Goal: Information Seeking & Learning: Check status

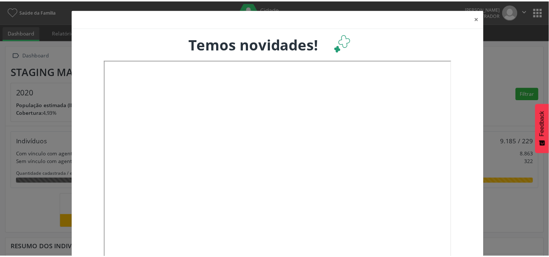
scroll to position [121, 181]
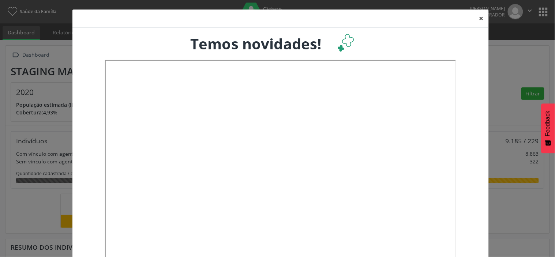
click at [480, 20] on button "×" at bounding box center [481, 19] width 15 height 18
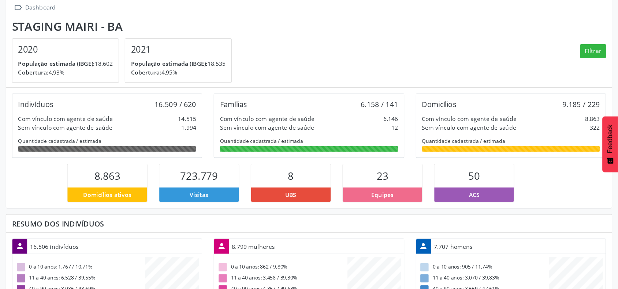
scroll to position [0, 0]
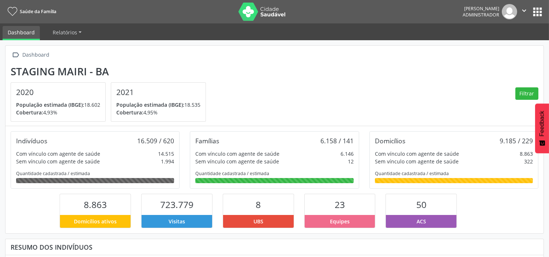
click at [541, 11] on button "apps" at bounding box center [537, 11] width 13 height 13
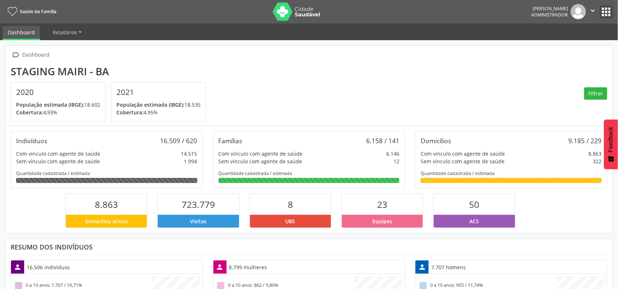
scroll to position [46, 0]
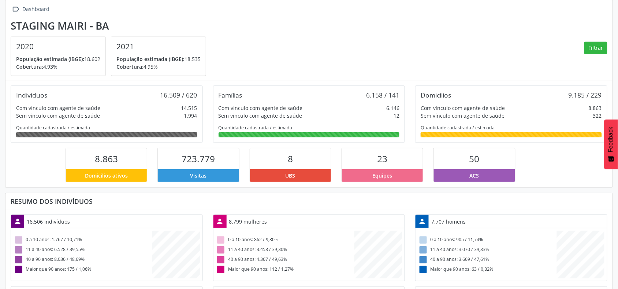
drag, startPoint x: 95, startPoint y: 163, endPoint x: 119, endPoint y: 174, distance: 26.5
click at [119, 174] on div "8.863 Domicílios ativos" at bounding box center [106, 165] width 82 height 34
click at [194, 158] on span "723.779" at bounding box center [197, 159] width 33 height 12
drag, startPoint x: 288, startPoint y: 161, endPoint x: 292, endPoint y: 165, distance: 5.2
click at [292, 165] on div "8" at bounding box center [290, 159] width 81 height 21
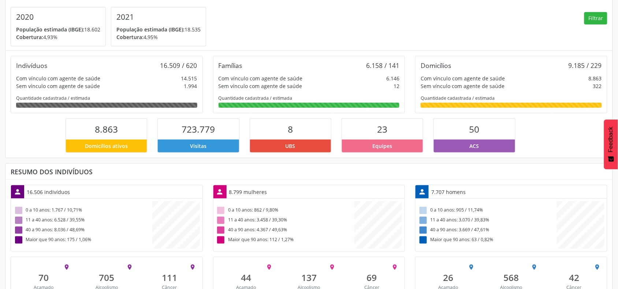
scroll to position [91, 0]
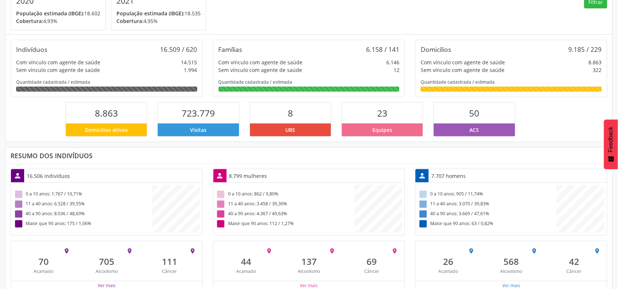
click at [414, 118] on div "23" at bounding box center [382, 113] width 81 height 21
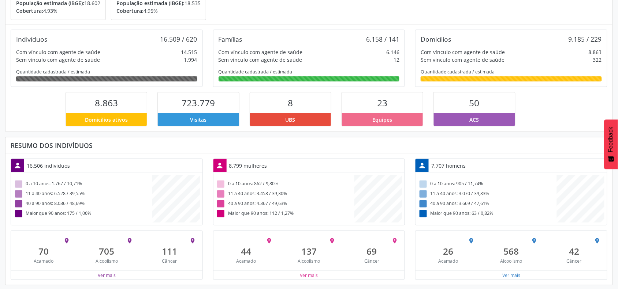
scroll to position [105, 0]
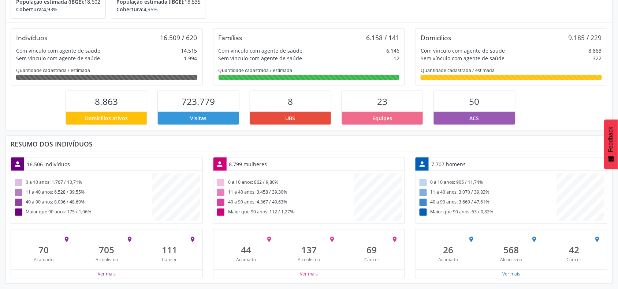
drag, startPoint x: 74, startPoint y: 143, endPoint x: 352, endPoint y: 157, distance: 278.7
click at [102, 143] on div "Resumo dos indivíduos" at bounding box center [309, 144] width 596 height 8
click at [107, 257] on button "Ver mais" at bounding box center [106, 274] width 19 height 7
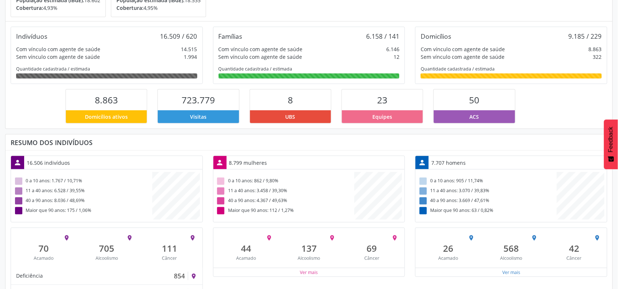
drag, startPoint x: 467, startPoint y: 98, endPoint x: 477, endPoint y: 98, distance: 10.2
click at [477, 98] on div "50" at bounding box center [474, 100] width 81 height 21
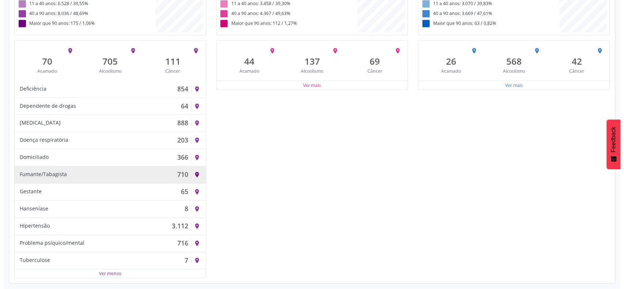
scroll to position [294, 0]
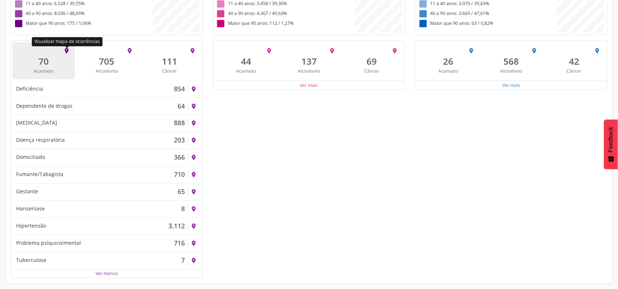
click at [65, 50] on icon "place" at bounding box center [66, 51] width 7 height 7
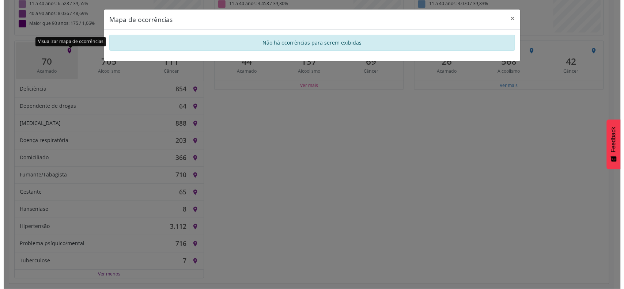
scroll to position [365531, 365640]
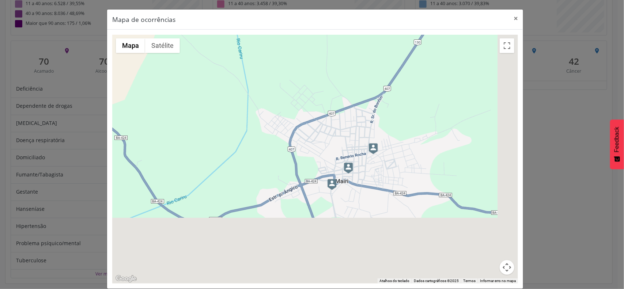
drag, startPoint x: 472, startPoint y: 196, endPoint x: 340, endPoint y: 80, distance: 175.8
click at [341, 79] on div at bounding box center [315, 159] width 406 height 249
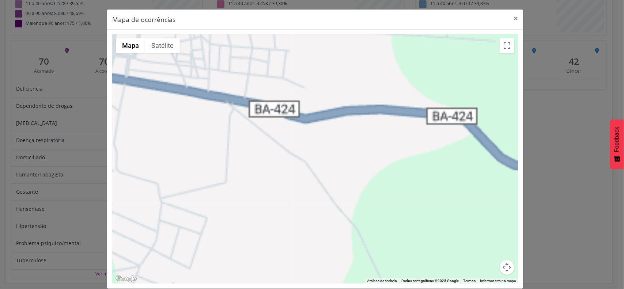
drag, startPoint x: 277, startPoint y: 83, endPoint x: 408, endPoint y: 216, distance: 186.0
click at [407, 216] on div at bounding box center [315, 159] width 406 height 249
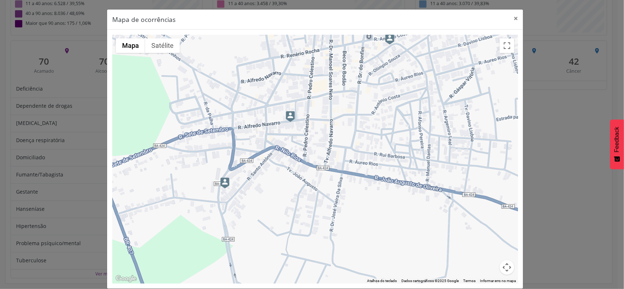
drag, startPoint x: 286, startPoint y: 141, endPoint x: 308, endPoint y: 160, distance: 29.0
click at [308, 160] on div at bounding box center [315, 159] width 406 height 249
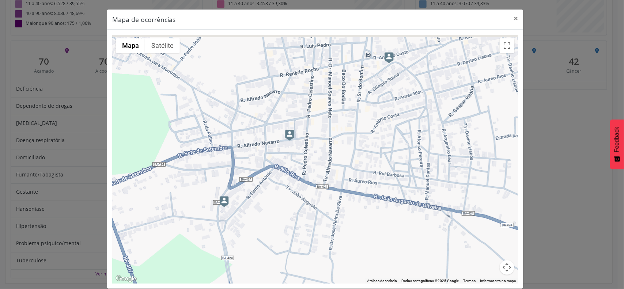
drag, startPoint x: 329, startPoint y: 118, endPoint x: 328, endPoint y: 139, distance: 20.9
click at [328, 139] on div at bounding box center [315, 159] width 406 height 249
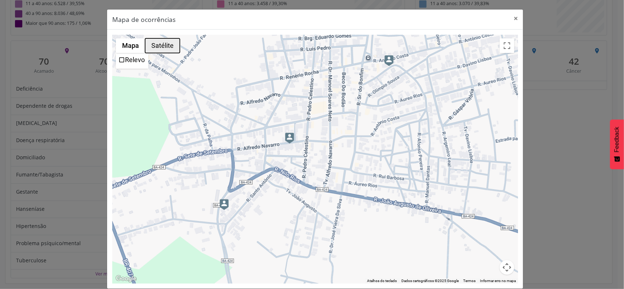
click at [157, 47] on button "Satélite" at bounding box center [162, 45] width 35 height 15
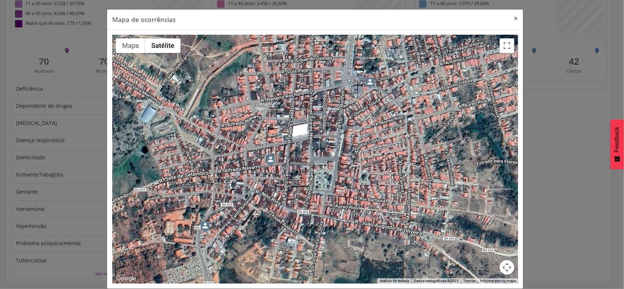
drag, startPoint x: 352, startPoint y: 94, endPoint x: 334, endPoint y: 118, distance: 29.9
click at [332, 119] on div at bounding box center [315, 159] width 406 height 249
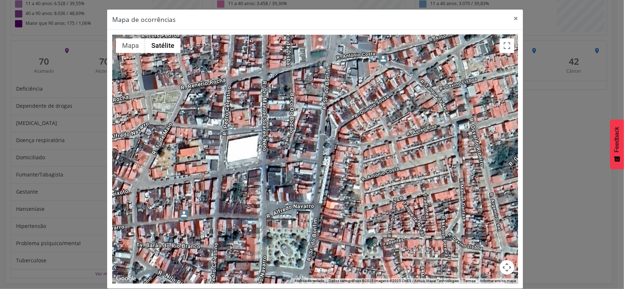
click at [382, 94] on div at bounding box center [315, 159] width 406 height 249
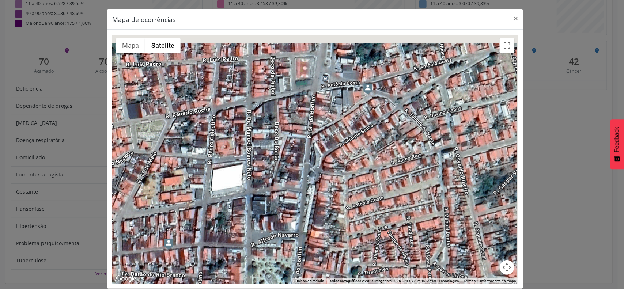
drag, startPoint x: 381, startPoint y: 91, endPoint x: 364, endPoint y: 124, distance: 37.0
click at [364, 123] on div at bounding box center [315, 159] width 406 height 249
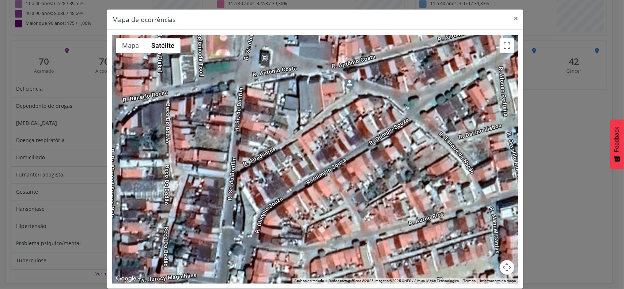
click at [349, 86] on img at bounding box center [349, 84] width 9 height 11
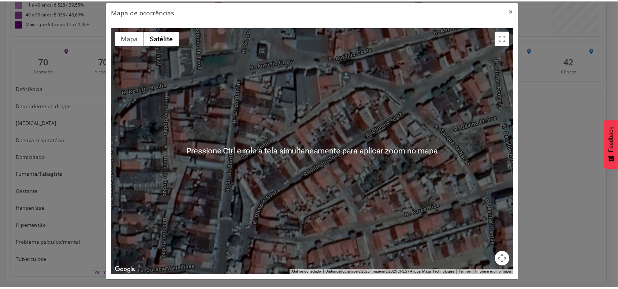
scroll to position [9, 0]
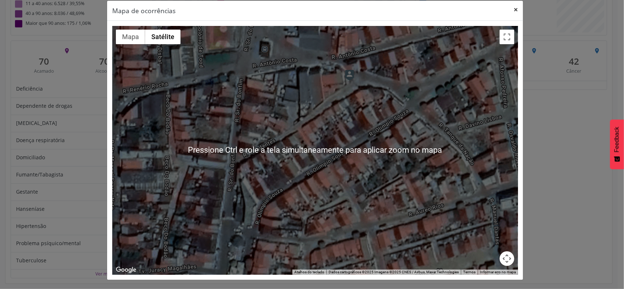
click at [513, 10] on button "×" at bounding box center [516, 10] width 15 height 18
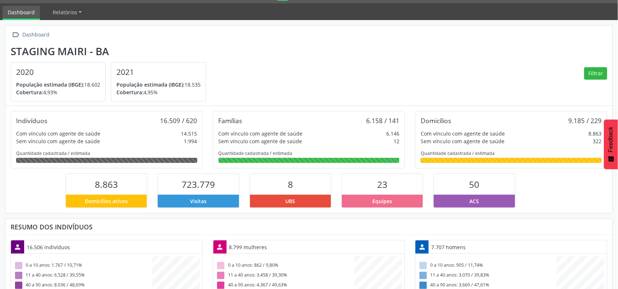
scroll to position [19, 0]
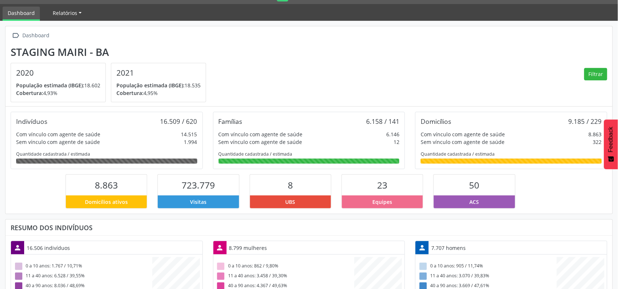
click at [65, 16] on link "Relatórios" at bounding box center [67, 13] width 39 height 13
click at [71, 27] on link "Desfechos da visita" at bounding box center [79, 30] width 63 height 13
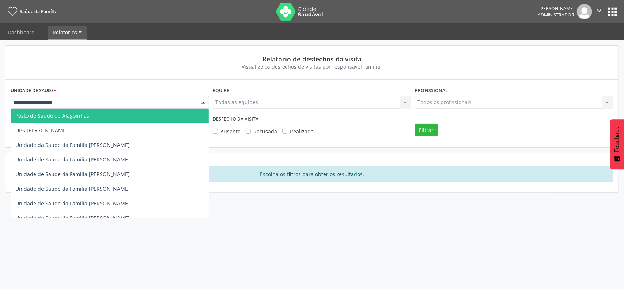
click at [104, 99] on div at bounding box center [110, 102] width 199 height 12
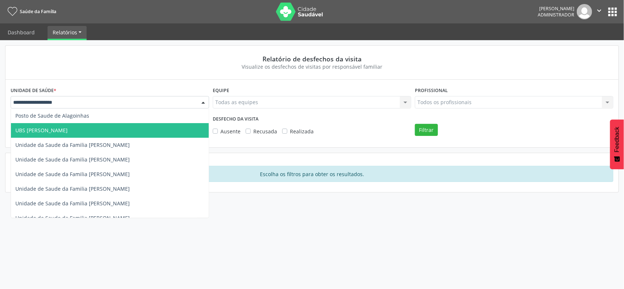
click at [75, 127] on span "UBS [PERSON_NAME]" at bounding box center [110, 130] width 198 height 15
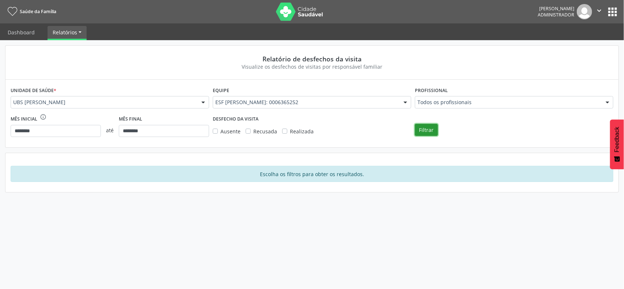
click at [425, 129] on button "Filtrar" at bounding box center [426, 130] width 23 height 12
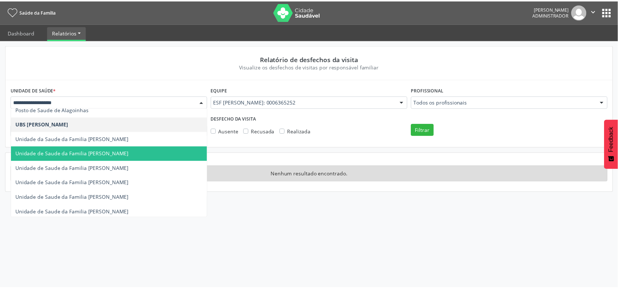
scroll to position [8, 0]
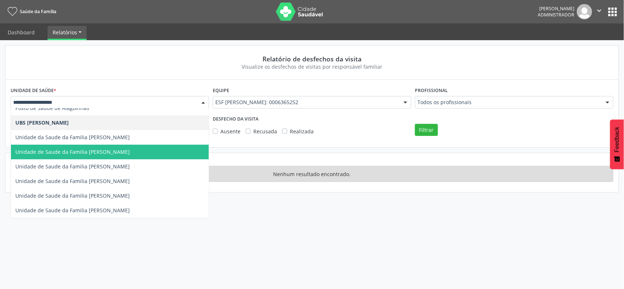
click at [101, 153] on span "Unidade de Saude da Familia [PERSON_NAME]" at bounding box center [72, 152] width 115 height 7
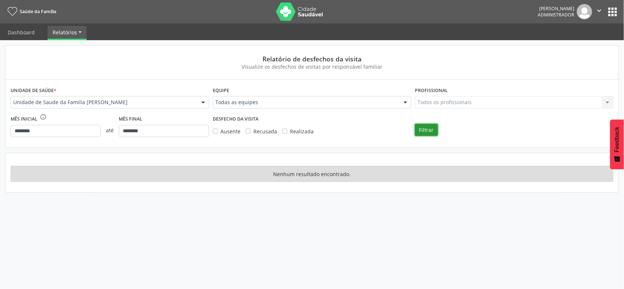
click at [421, 129] on button "Filtrar" at bounding box center [426, 130] width 23 height 12
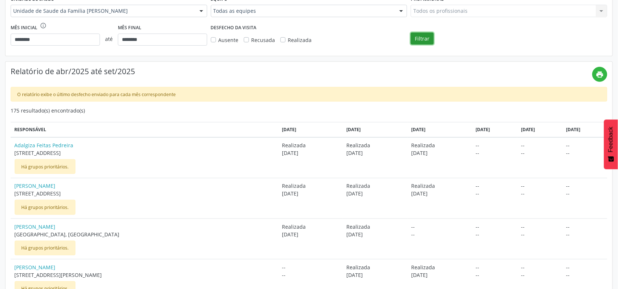
scroll to position [0, 0]
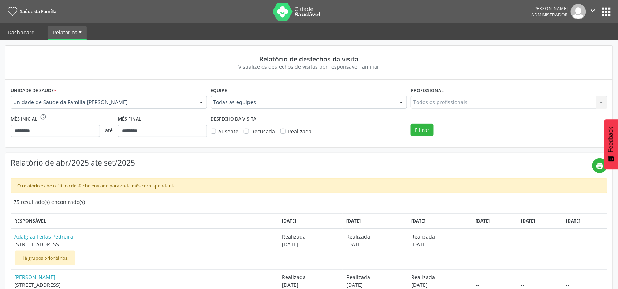
click at [23, 30] on link "Dashboard" at bounding box center [21, 32] width 37 height 13
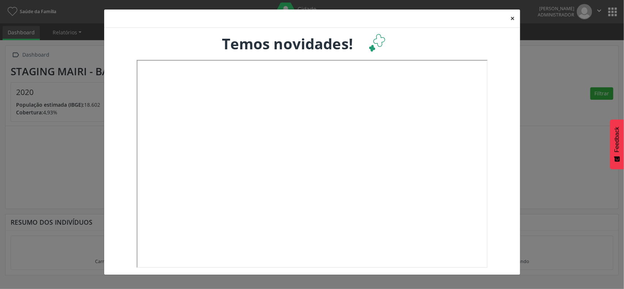
click at [512, 17] on button "×" at bounding box center [513, 19] width 15 height 18
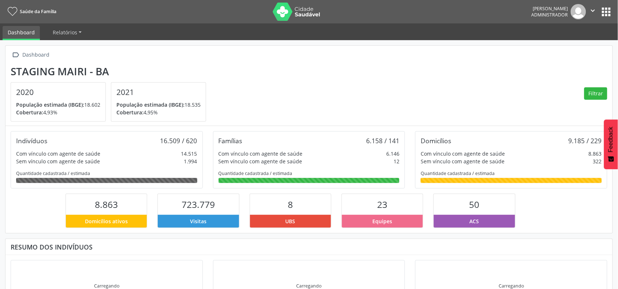
click at [297, 10] on img at bounding box center [297, 12] width 48 height 18
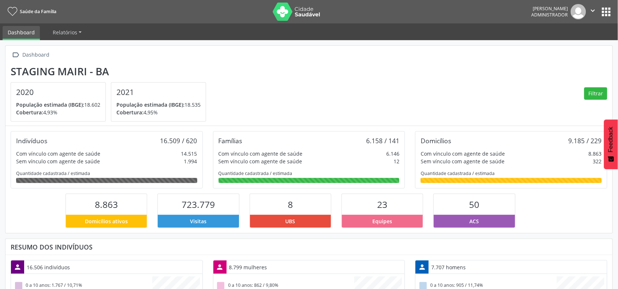
scroll to position [122, 202]
